Goal: Find specific page/section: Find specific page/section

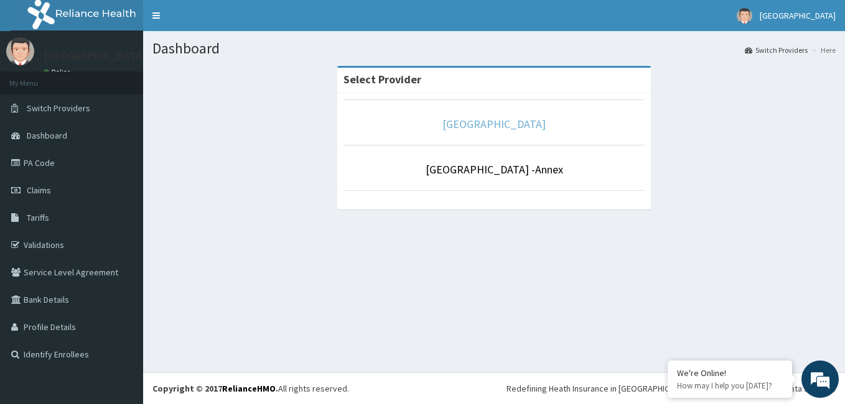
click at [491, 123] on link "[GEOGRAPHIC_DATA]" at bounding box center [493, 124] width 103 height 14
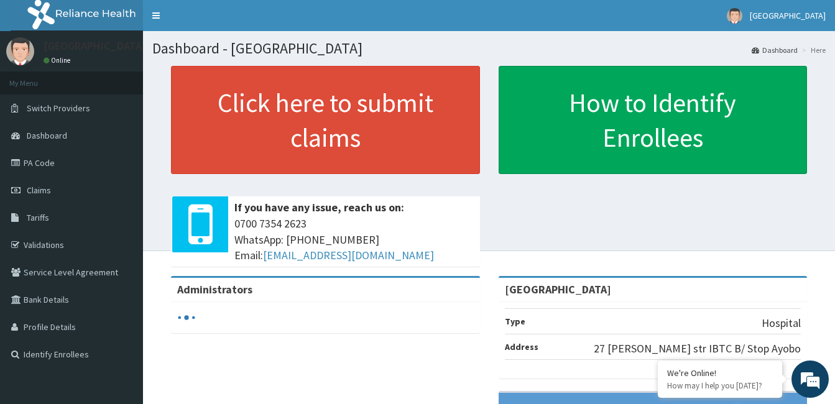
click at [52, 163] on link "PA Code" at bounding box center [71, 162] width 143 height 27
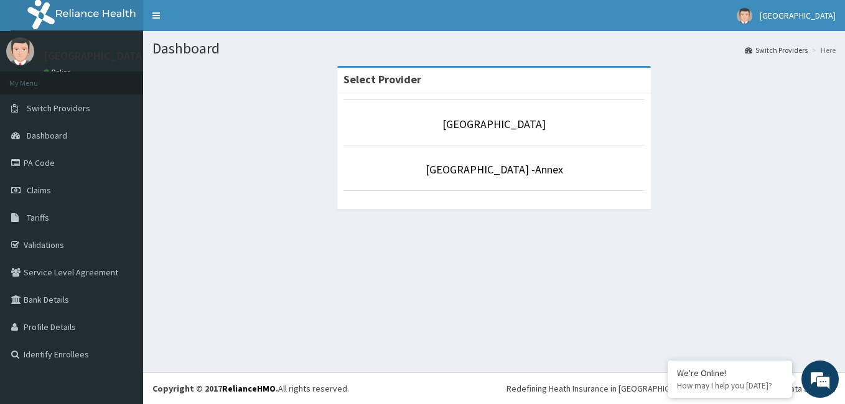
click at [498, 132] on p "[GEOGRAPHIC_DATA]" at bounding box center [493, 124] width 301 height 16
click at [499, 129] on link "[GEOGRAPHIC_DATA]" at bounding box center [493, 124] width 103 height 14
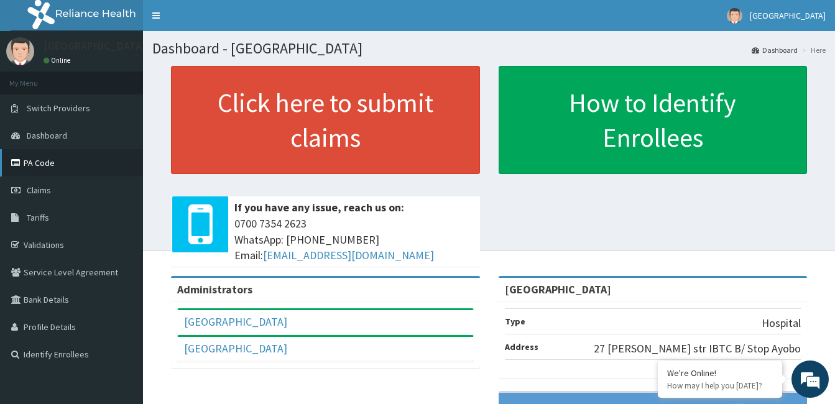
click at [53, 167] on link "PA Code" at bounding box center [71, 162] width 143 height 27
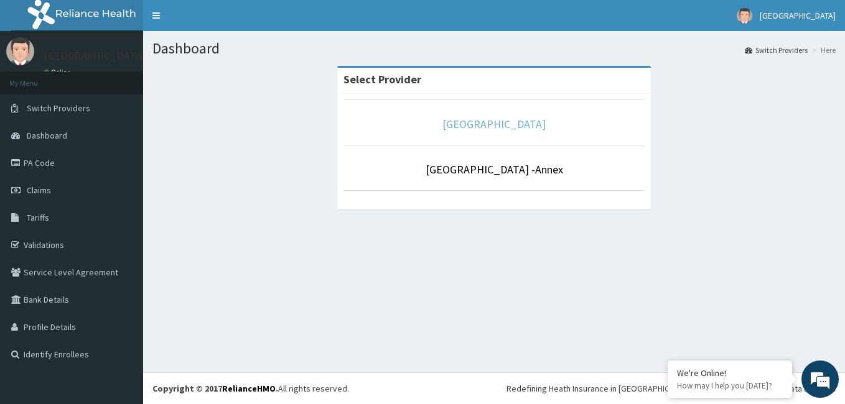
click at [504, 122] on link "[GEOGRAPHIC_DATA]" at bounding box center [493, 124] width 103 height 14
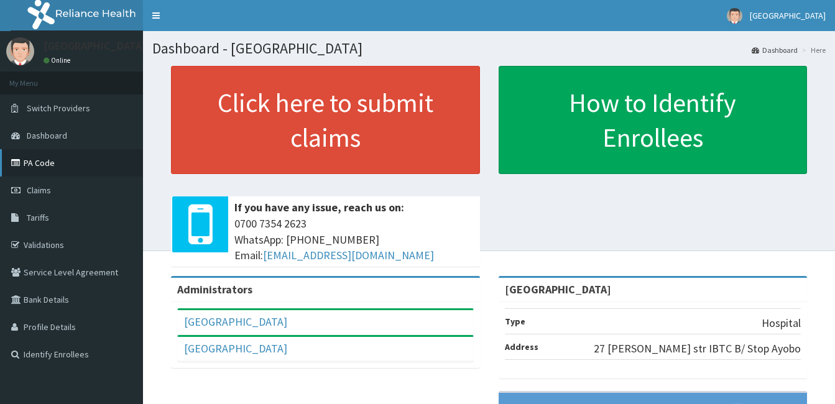
click at [44, 159] on link "PA Code" at bounding box center [71, 162] width 143 height 27
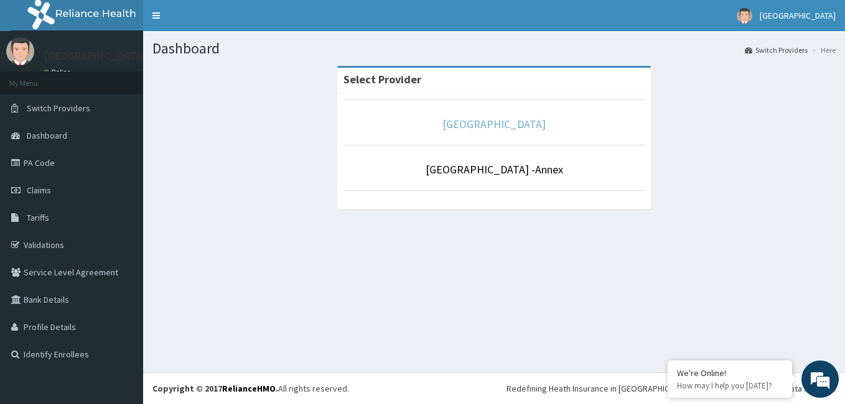
click at [476, 123] on link "[GEOGRAPHIC_DATA]" at bounding box center [493, 124] width 103 height 14
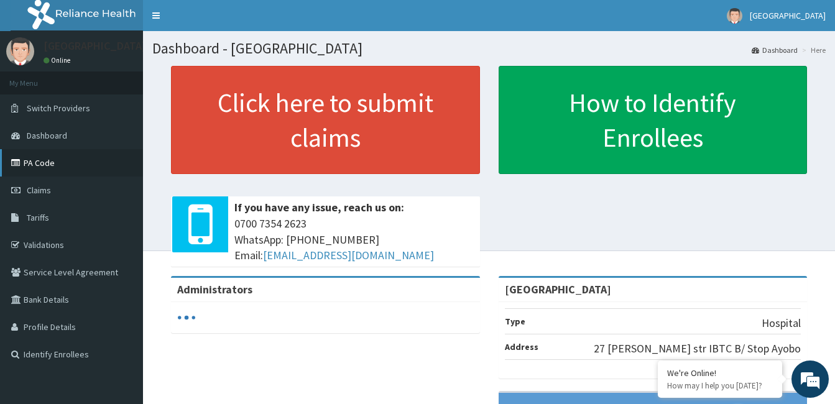
click at [43, 167] on link "PA Code" at bounding box center [71, 162] width 143 height 27
